Goal: Navigation & Orientation: Find specific page/section

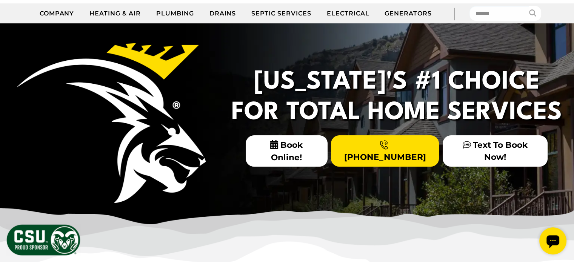
scroll to position [124, 0]
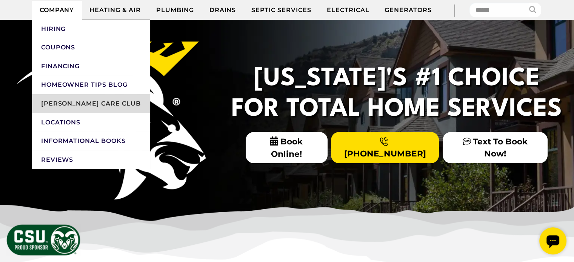
click at [73, 105] on link "[PERSON_NAME] Care Club" at bounding box center [91, 103] width 118 height 19
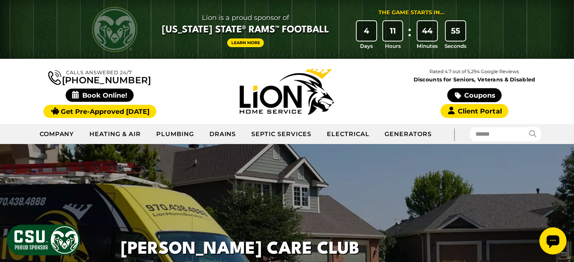
click at [286, 106] on img at bounding box center [287, 92] width 94 height 46
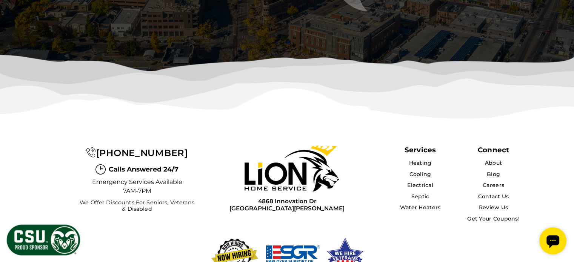
scroll to position [2413, 0]
